Goal: Download file/media

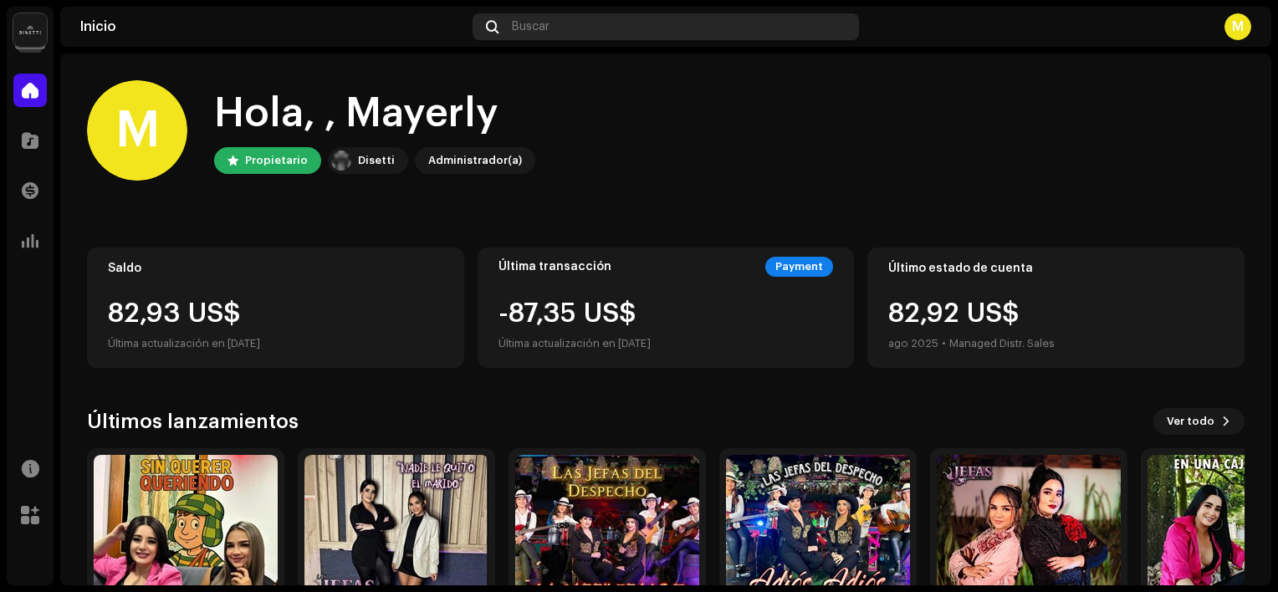
click at [617, 17] on div "Buscar" at bounding box center [666, 26] width 386 height 27
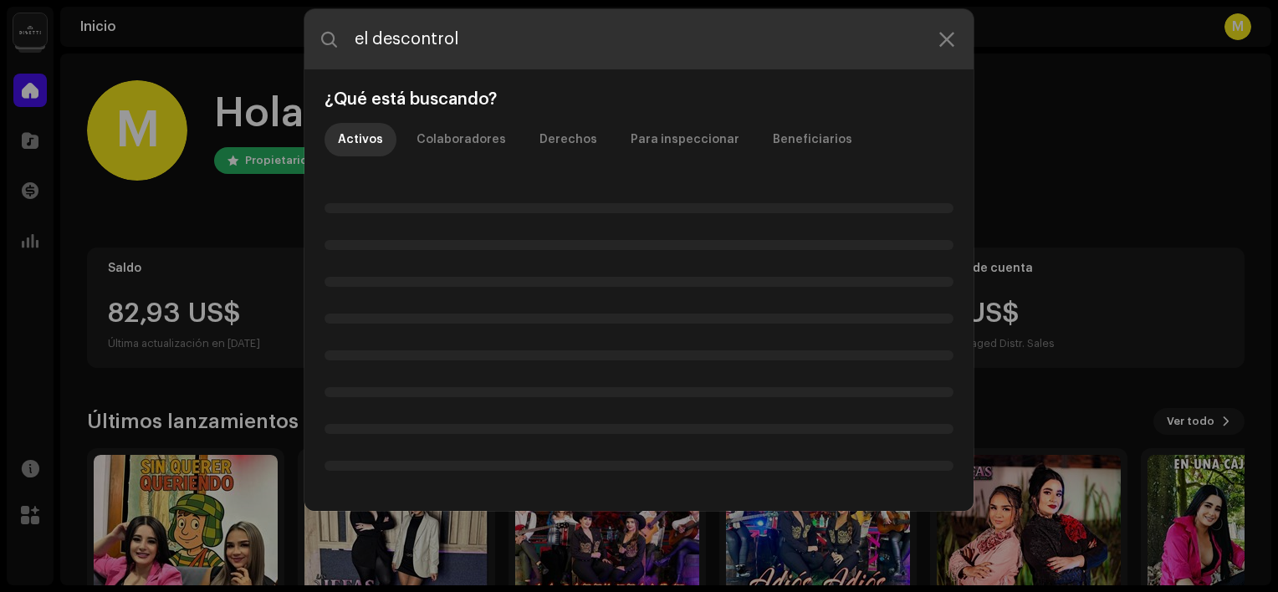
type input "el descontrol"
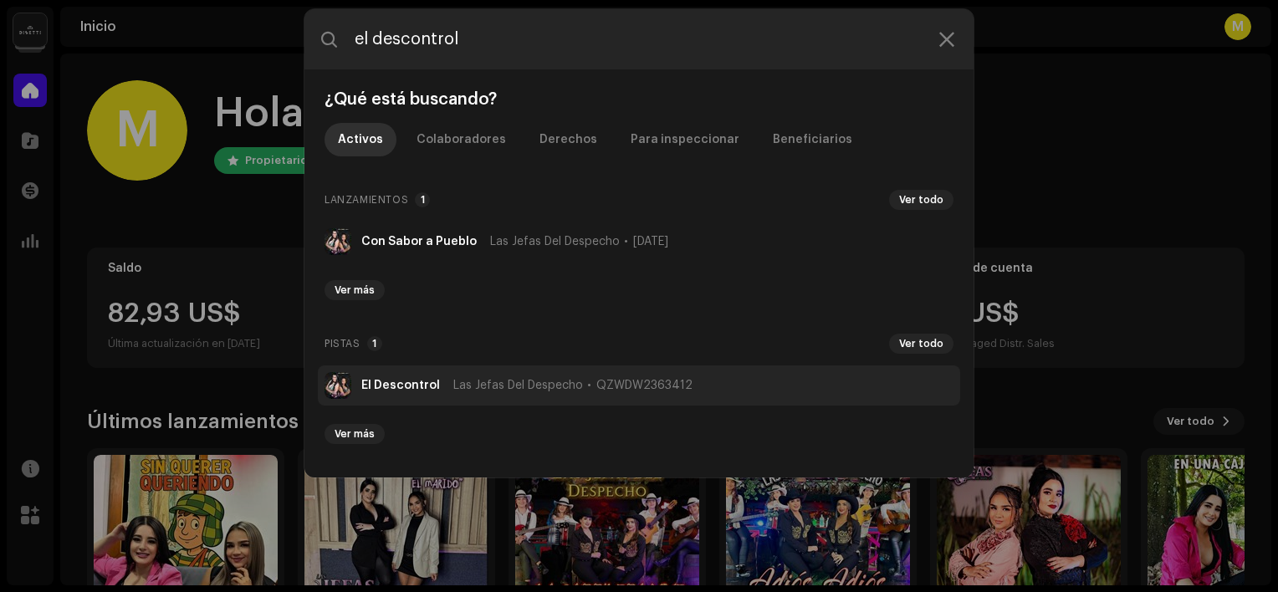
click at [461, 379] on span "Las Jefas Del Despecho" at bounding box center [518, 385] width 130 height 13
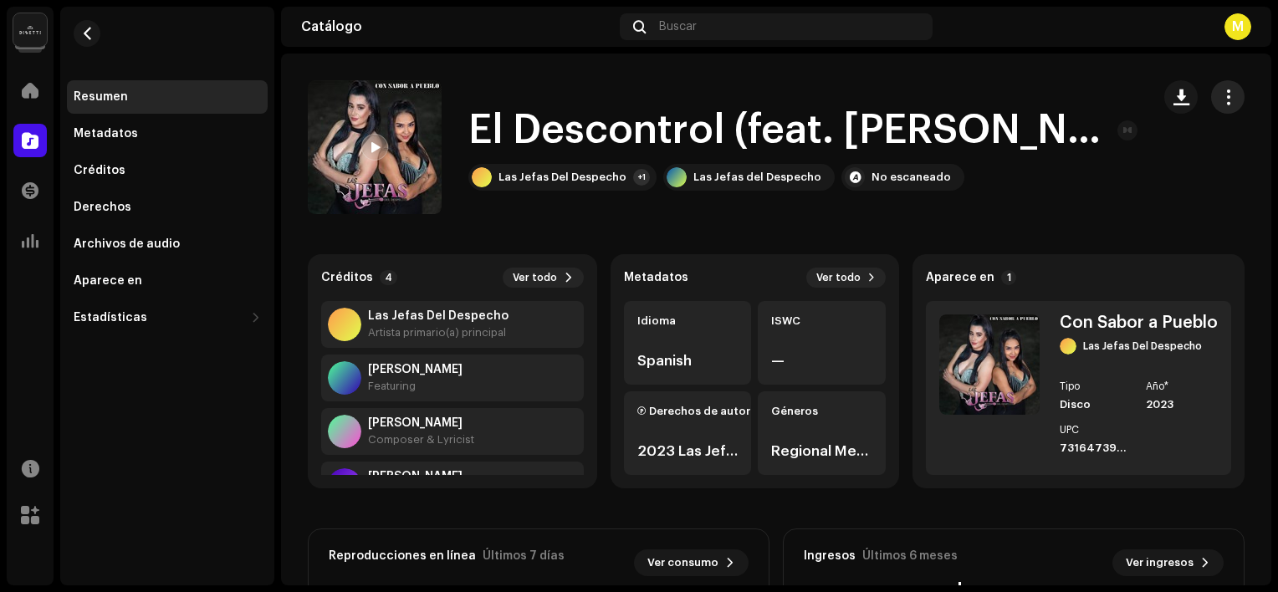
click at [1221, 101] on span "button" at bounding box center [1229, 96] width 16 height 13
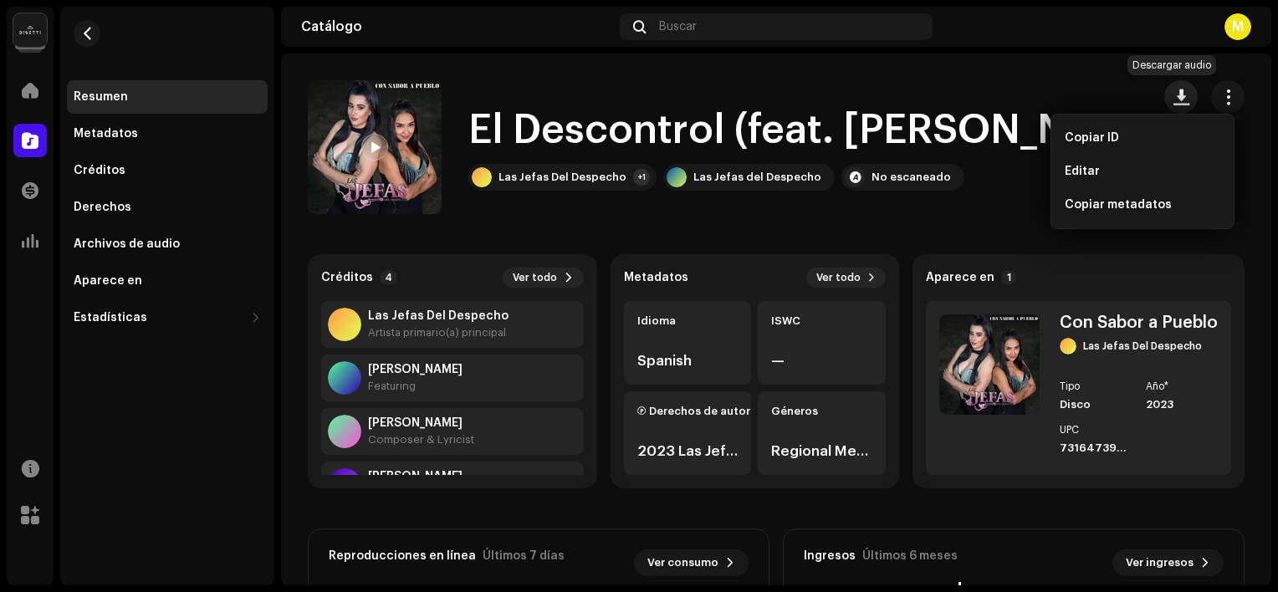
click at [1178, 90] on span "button" at bounding box center [1182, 96] width 16 height 13
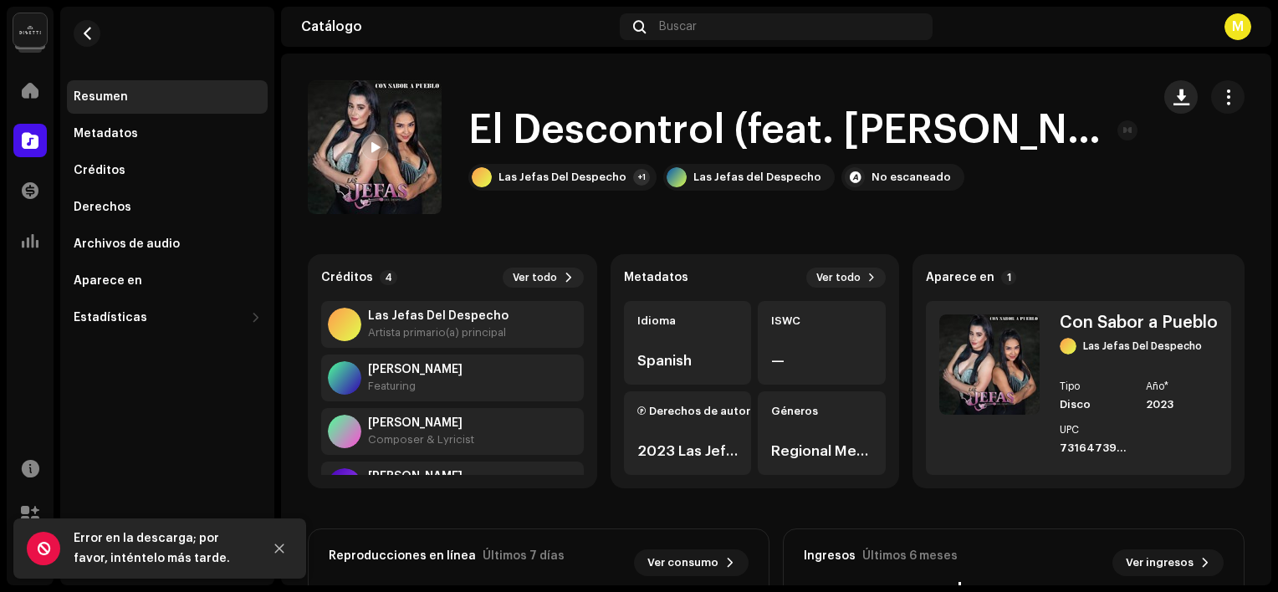
click at [1178, 90] on span "button" at bounding box center [1182, 96] width 16 height 13
click at [26, 249] on div at bounding box center [29, 240] width 33 height 33
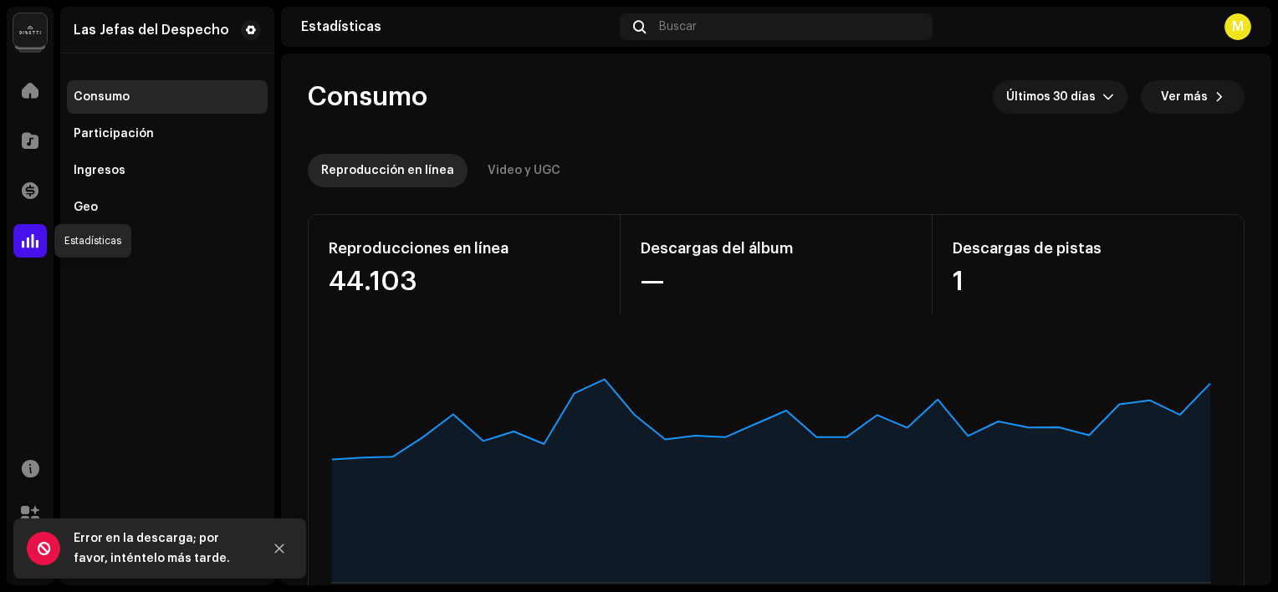
click at [23, 234] on span at bounding box center [30, 240] width 17 height 13
click at [33, 190] on span at bounding box center [30, 190] width 17 height 13
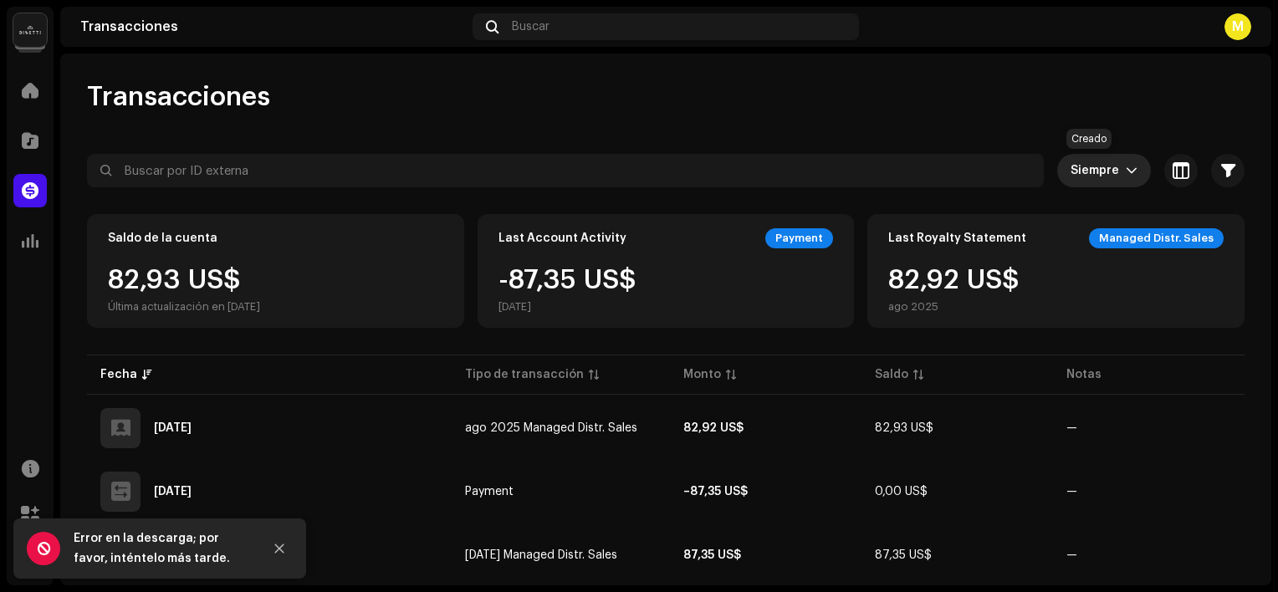
click at [1111, 170] on span "Siempre" at bounding box center [1098, 170] width 55 height 33
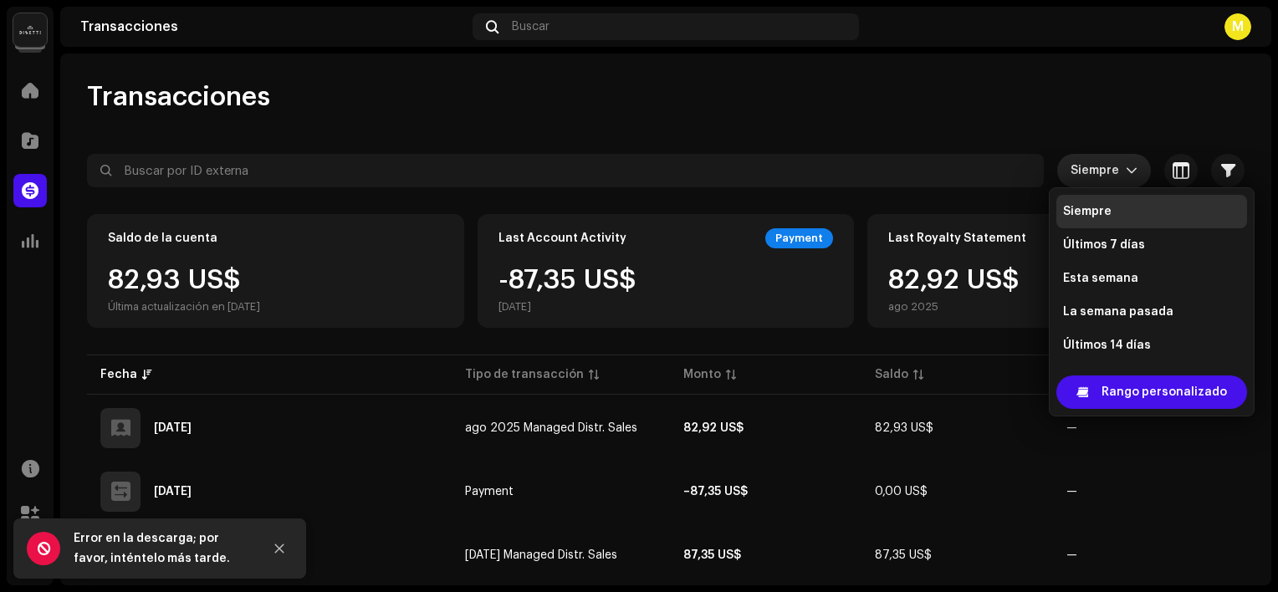
click at [1111, 170] on span "Siempre" at bounding box center [1098, 170] width 55 height 33
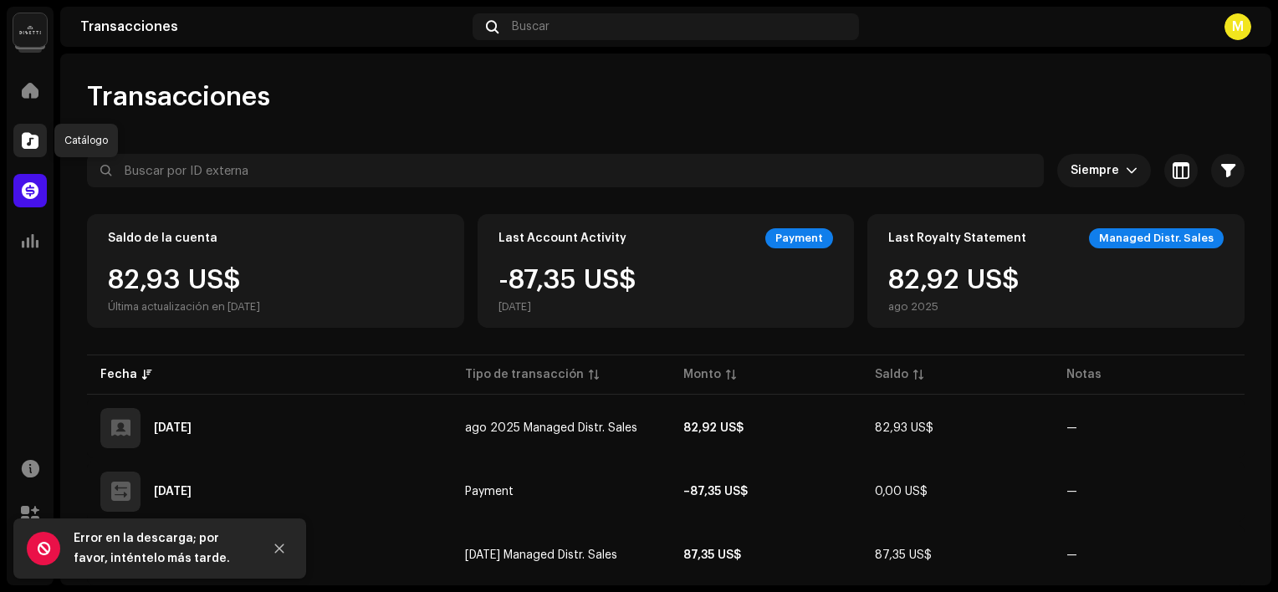
click at [30, 147] on span at bounding box center [30, 140] width 17 height 13
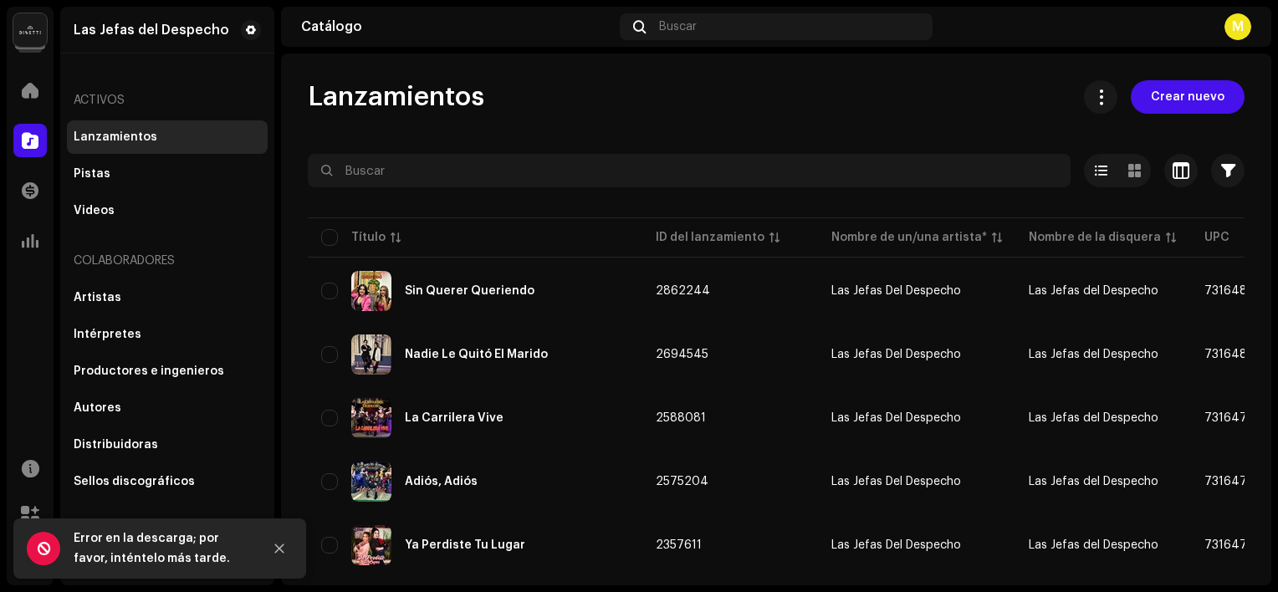
click at [589, 93] on div "Lanzamientos Crear nuevo" at bounding box center [776, 96] width 937 height 33
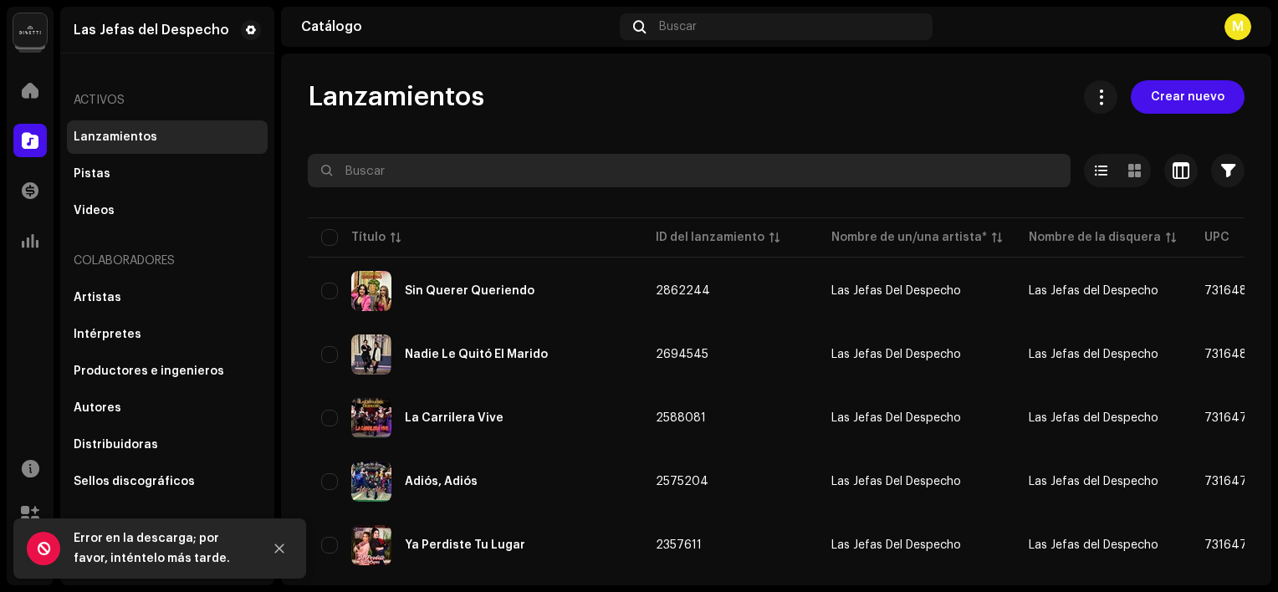
click at [412, 161] on input "text" at bounding box center [689, 170] width 763 height 33
type input "el descontrol"
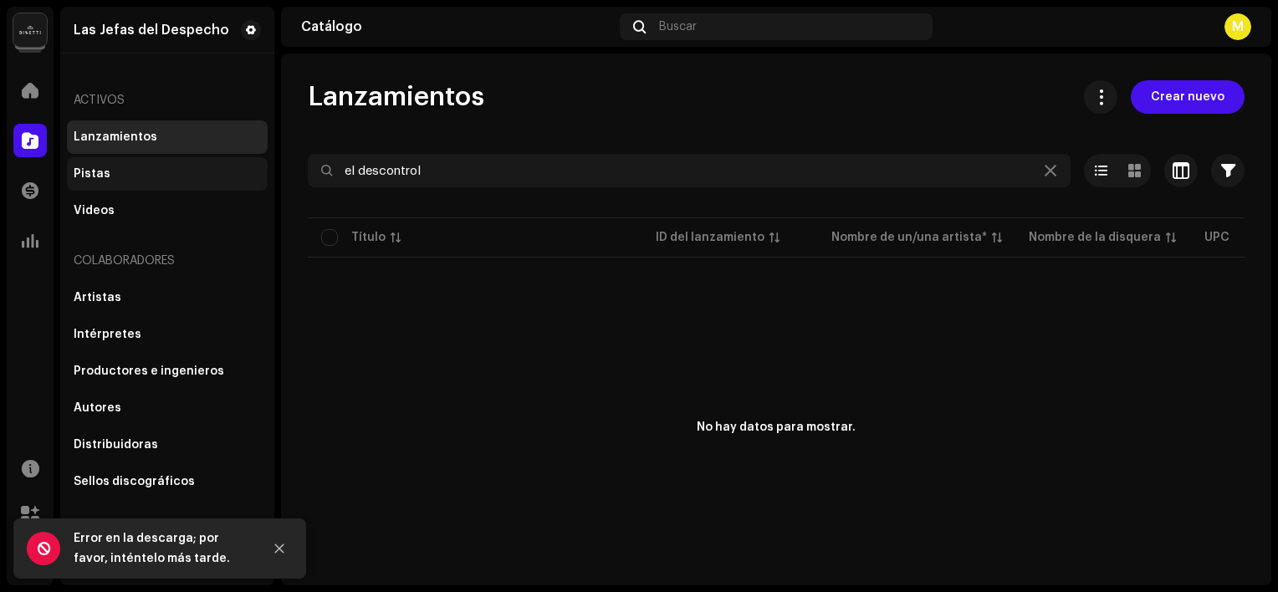
click at [104, 181] on div "Pistas" at bounding box center [167, 173] width 201 height 33
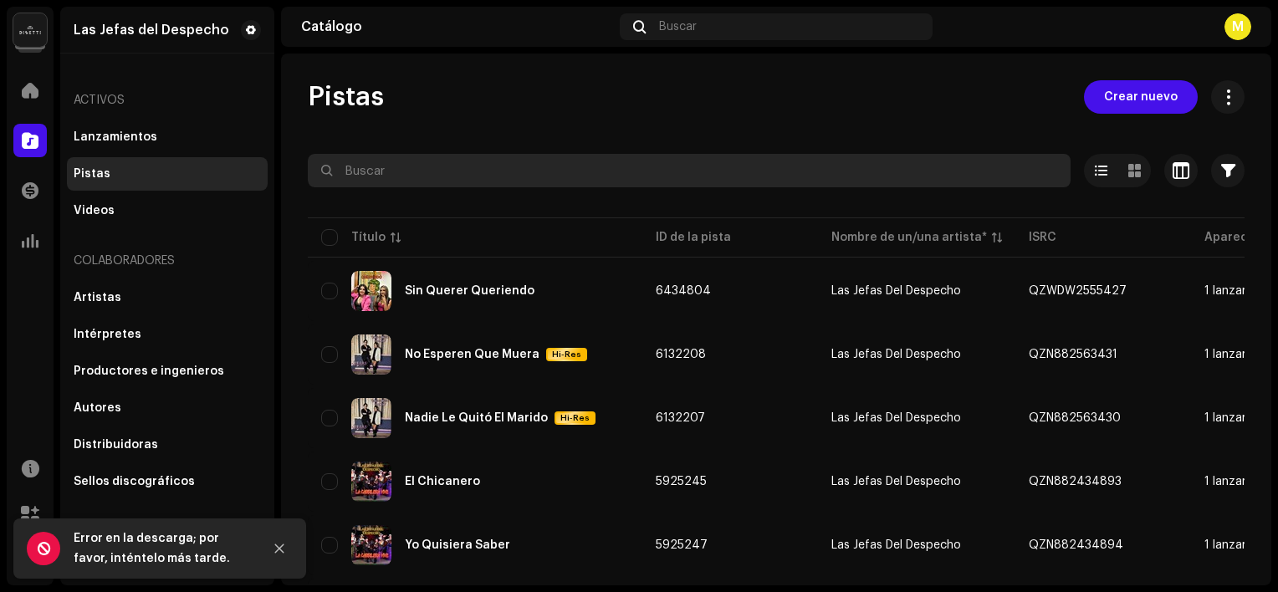
click at [412, 171] on input "text" at bounding box center [689, 170] width 763 height 33
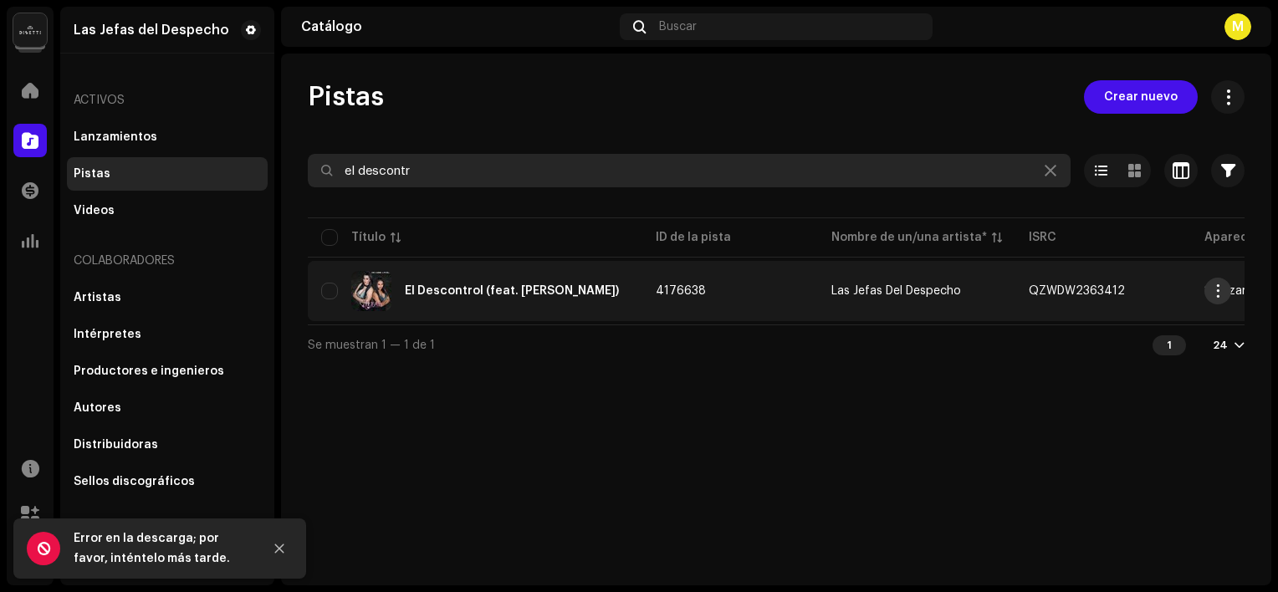
type input "el descontr"
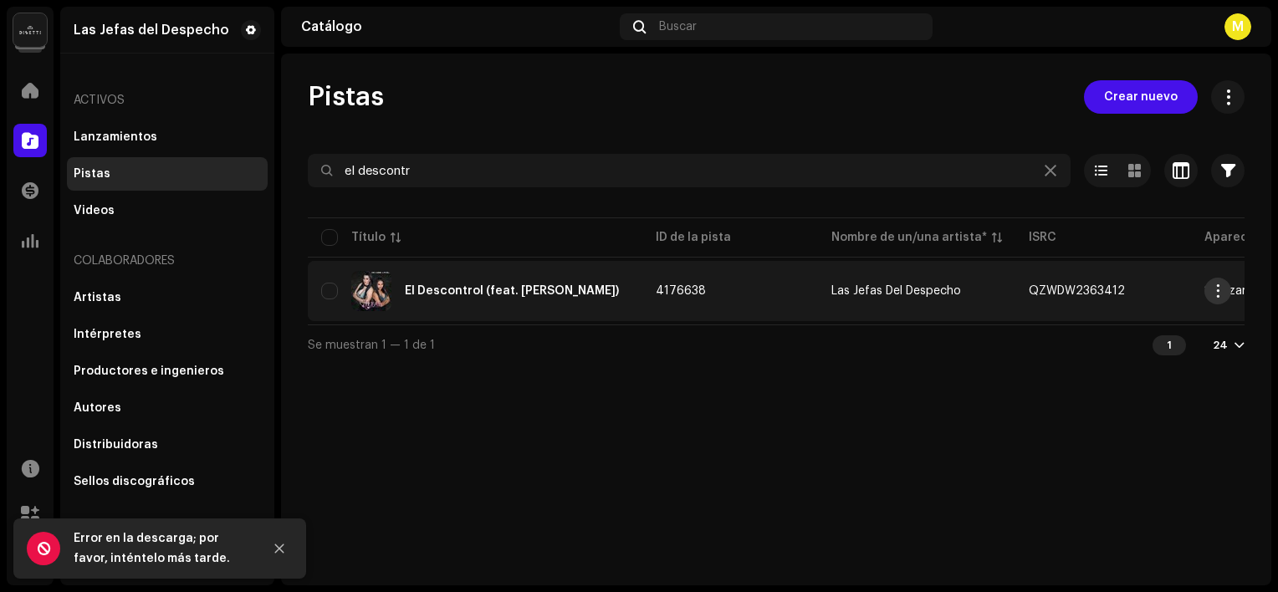
click at [1217, 289] on span "button" at bounding box center [1218, 290] width 13 height 13
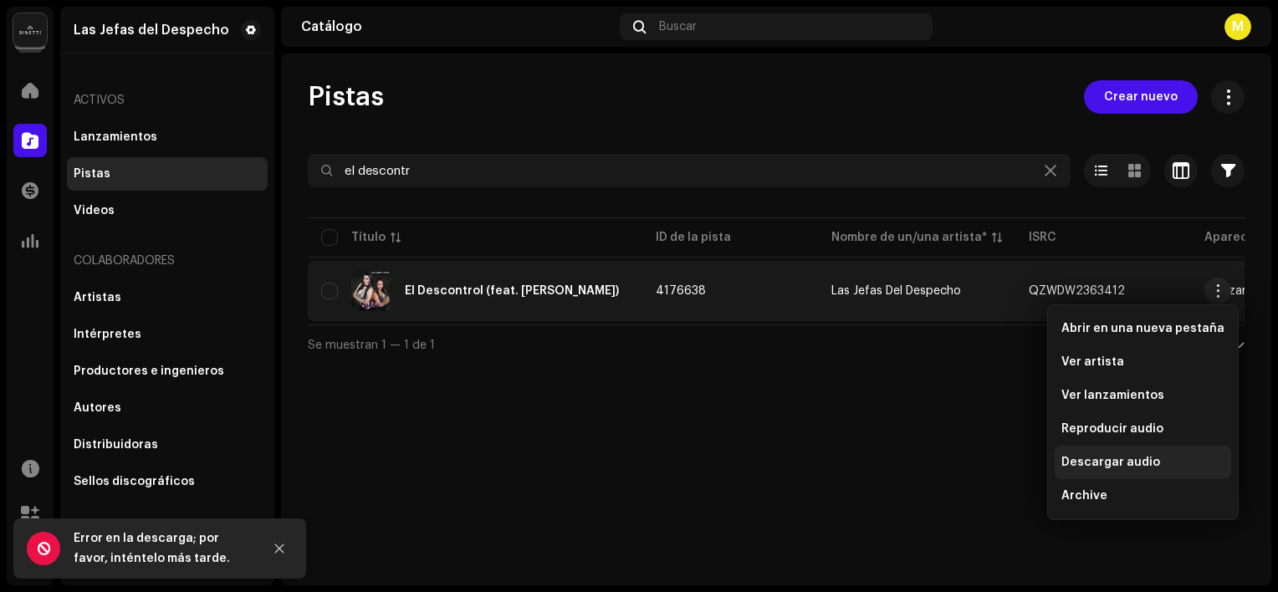
click at [1129, 462] on span "Descargar audio" at bounding box center [1111, 462] width 99 height 13
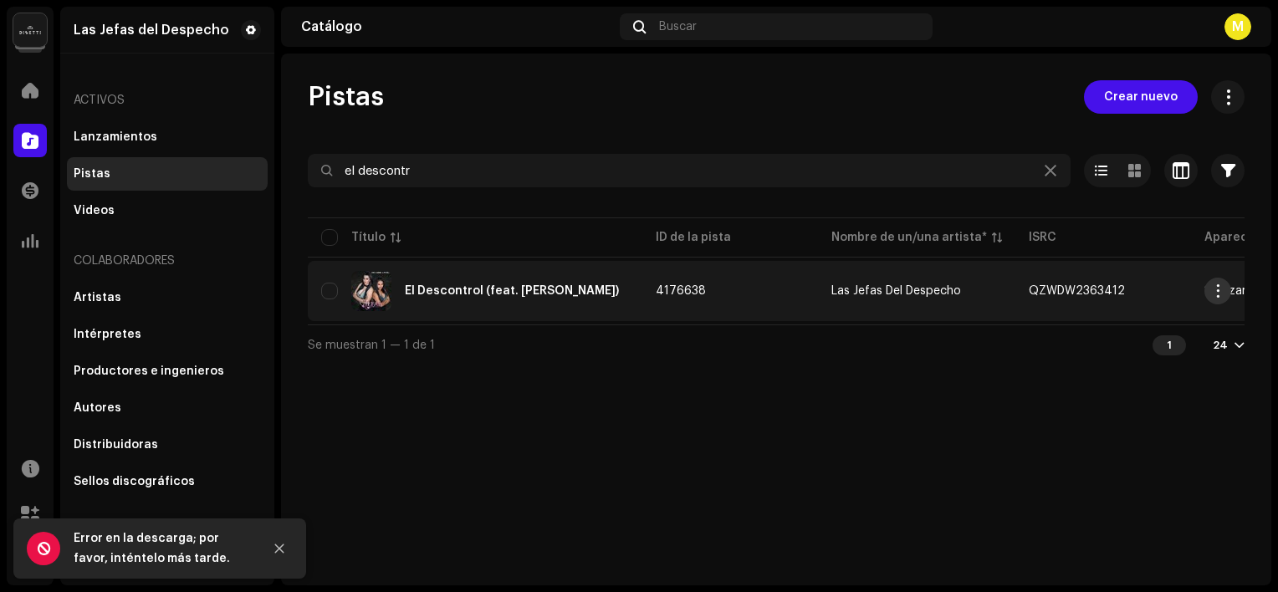
click at [1219, 295] on span "button" at bounding box center [1218, 290] width 13 height 13
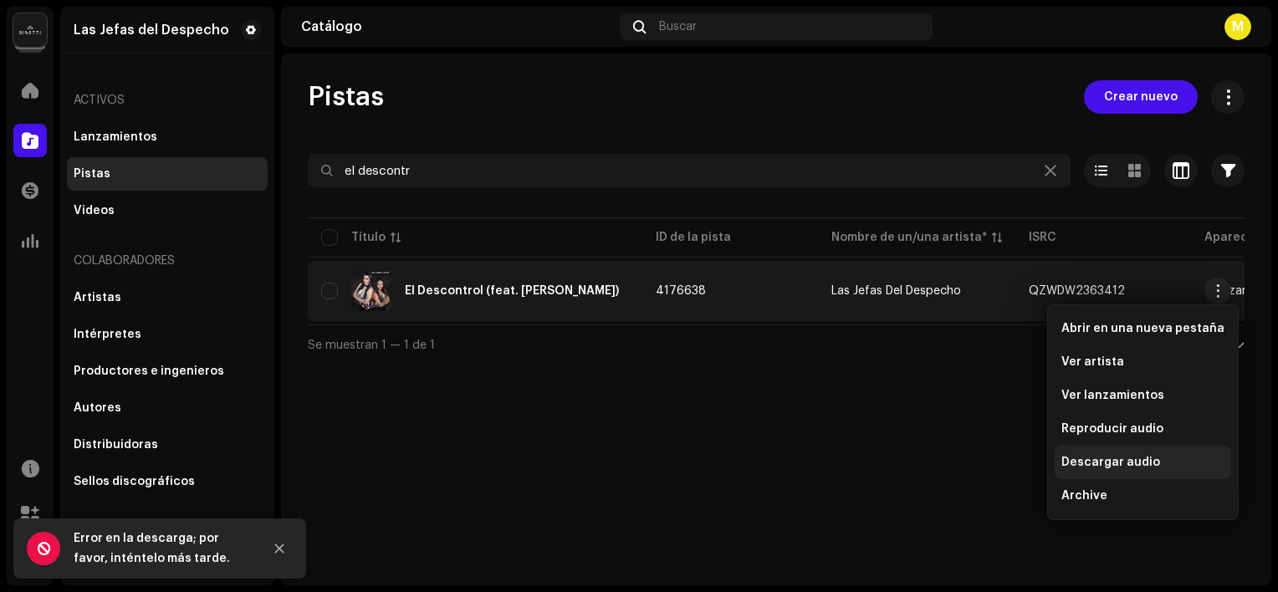
click at [1073, 461] on span "Descargar audio" at bounding box center [1111, 462] width 99 height 13
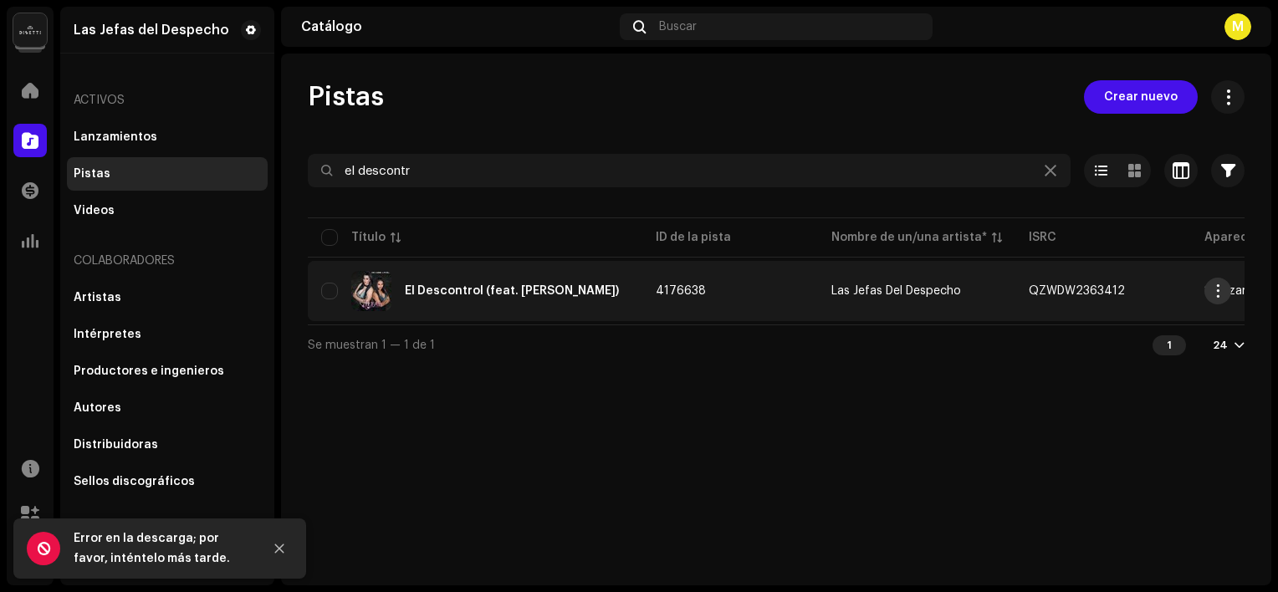
click at [1212, 288] on span "button" at bounding box center [1218, 290] width 13 height 13
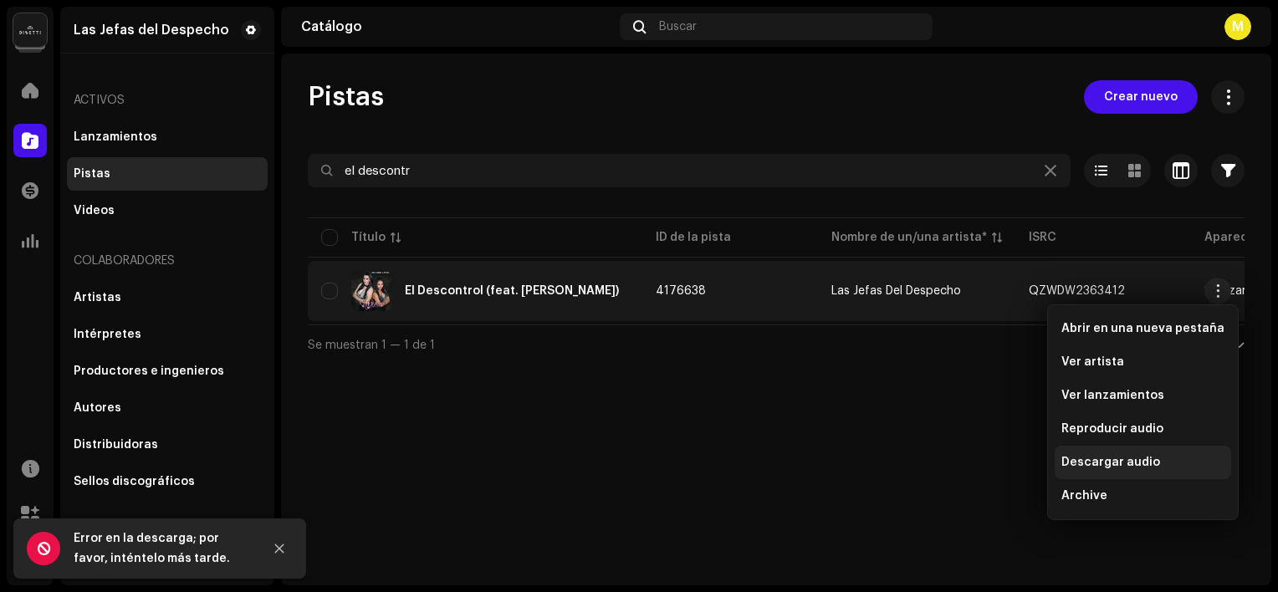
click at [1098, 469] on div "Descargar audio" at bounding box center [1143, 462] width 177 height 33
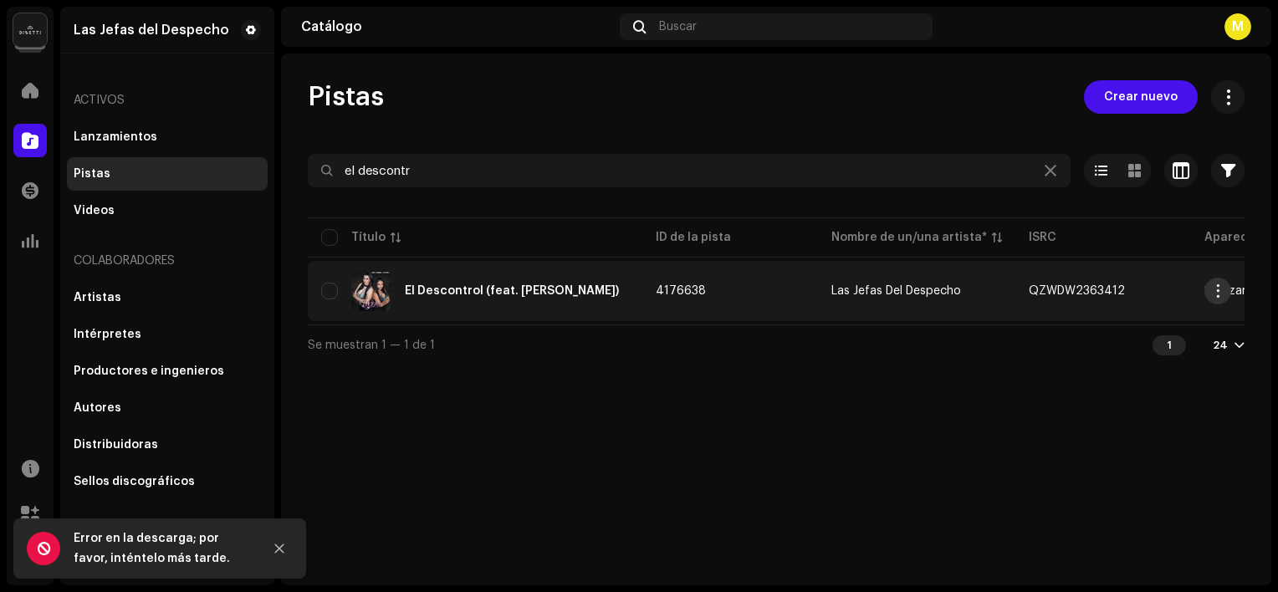
click at [1220, 299] on button "button" at bounding box center [1218, 291] width 27 height 27
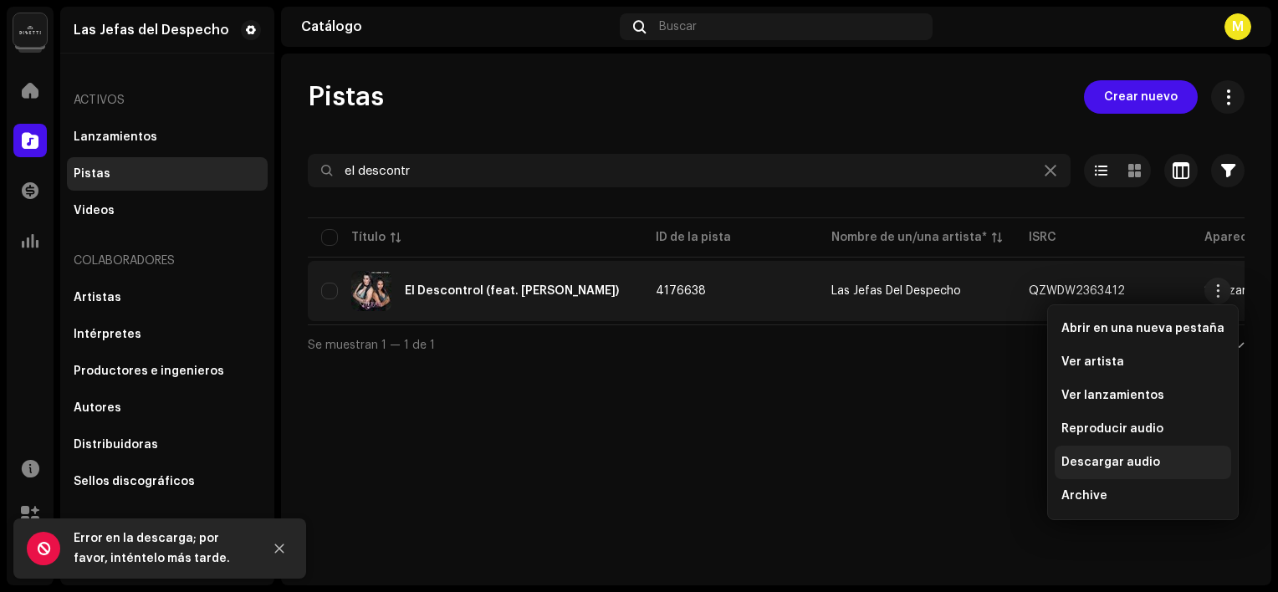
click at [1125, 468] on span "Descargar audio" at bounding box center [1111, 462] width 99 height 13
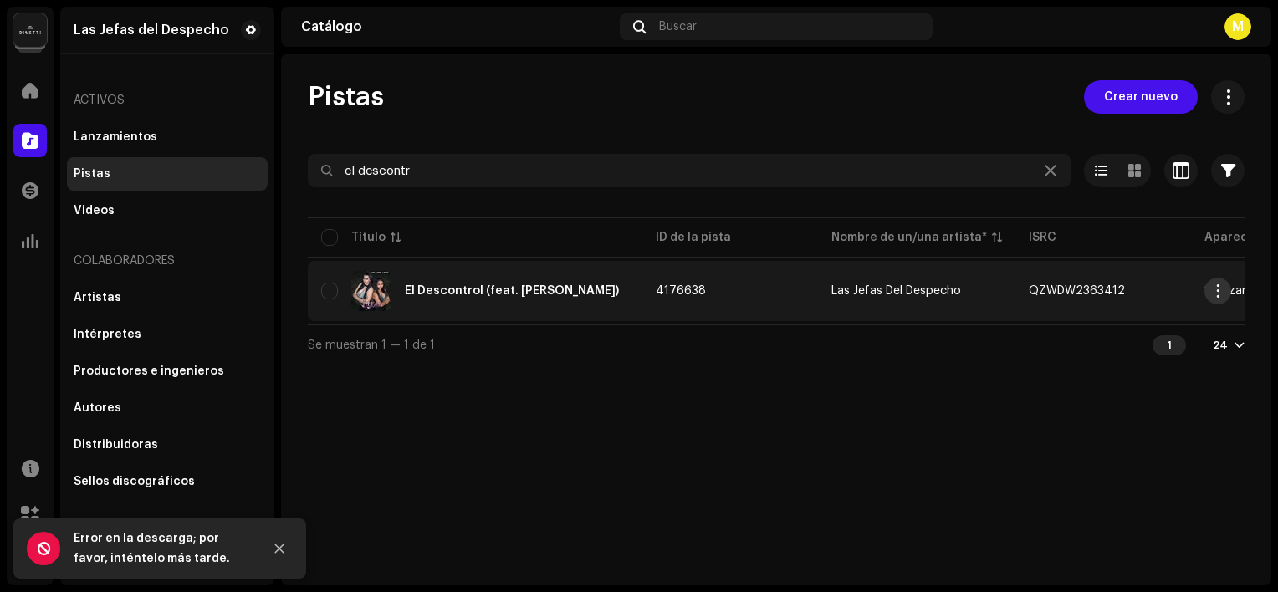
click at [1219, 289] on span "button" at bounding box center [1218, 290] width 13 height 13
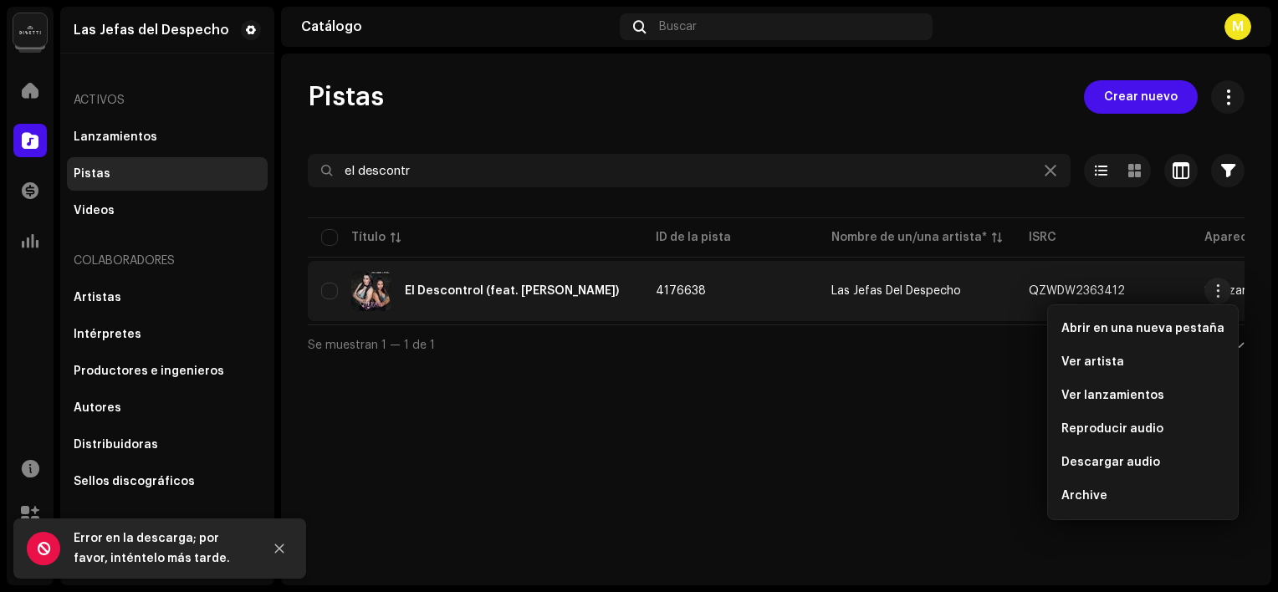
click at [676, 285] on span "4176638" at bounding box center [681, 291] width 50 height 12
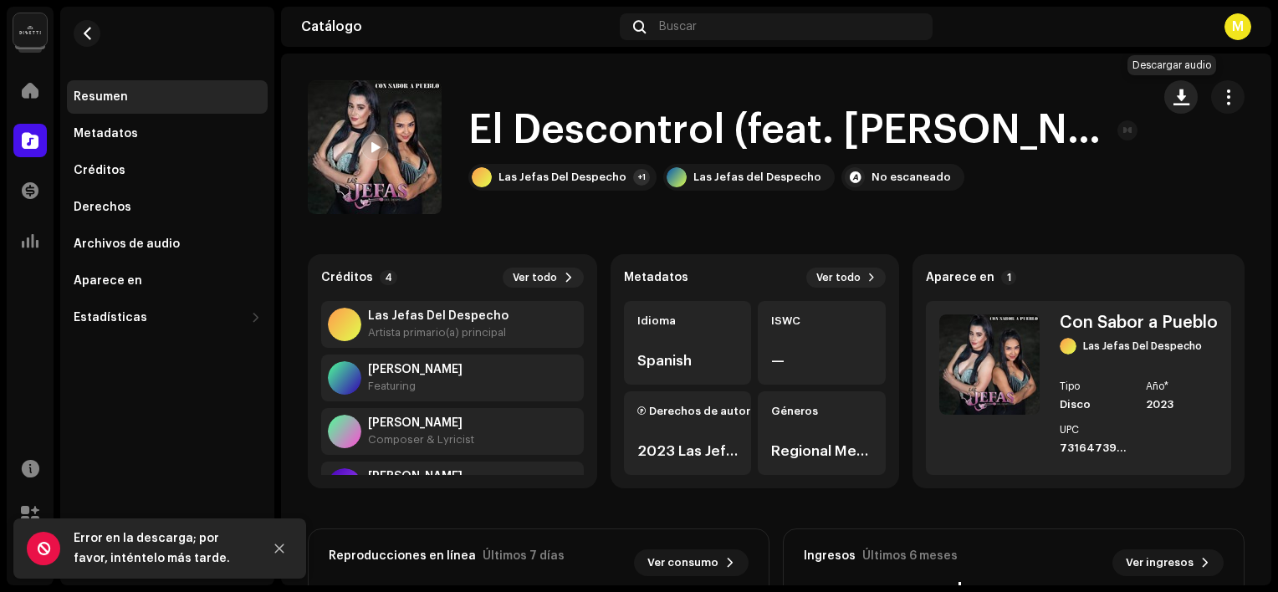
click at [1183, 90] on button "button" at bounding box center [1181, 96] width 33 height 33
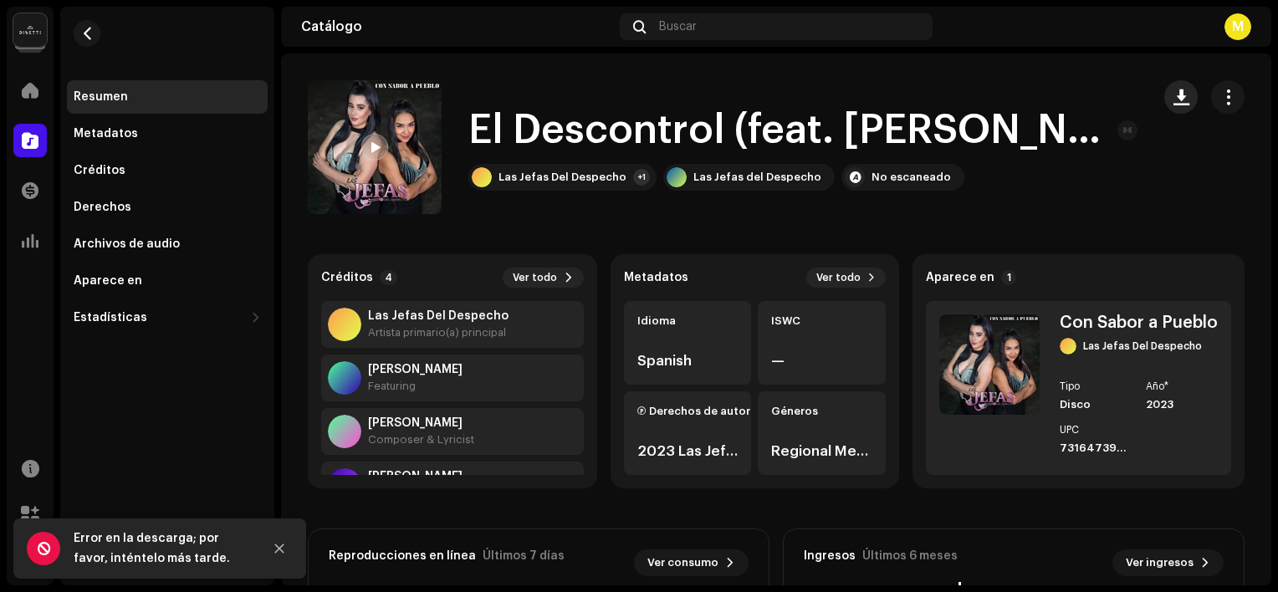
click at [1183, 90] on button "button" at bounding box center [1181, 96] width 33 height 33
